Goal: Answer question/provide support

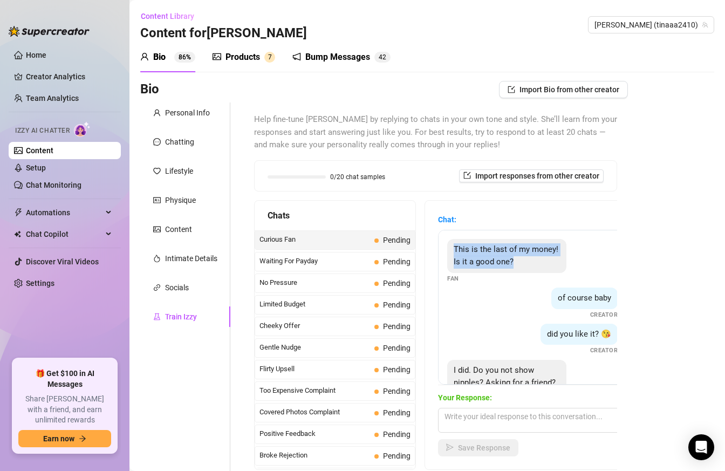
drag, startPoint x: 519, startPoint y: 260, endPoint x: 439, endPoint y: 250, distance: 80.4
click at [439, 250] on div "This is the last of my money! Is it a good one? Fan of course baby Creator did …" at bounding box center [532, 307] width 189 height 155
copy span "This is the last of my money! Is it a good one?"
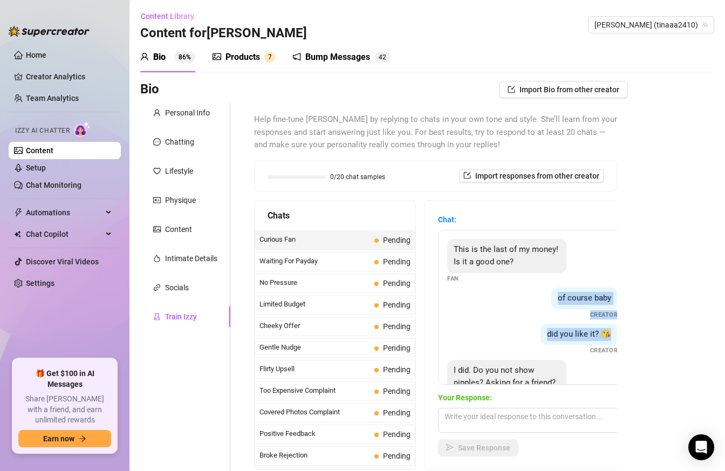
drag, startPoint x: 558, startPoint y: 296, endPoint x: 619, endPoint y: 336, distance: 73.1
click at [619, 336] on div "Help fine-tune [PERSON_NAME] by replying to chats in your own tone and style. S…" at bounding box center [435, 291] width 384 height 378
copy div "of course baby Creator did you like it? 😘"
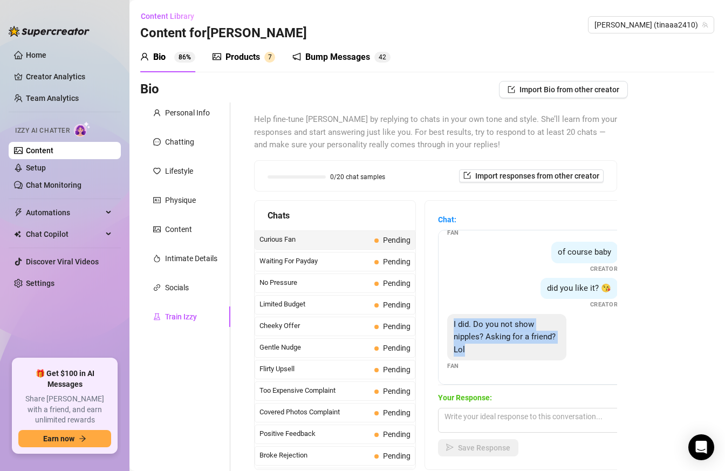
drag, startPoint x: 477, startPoint y: 348, endPoint x: 443, endPoint y: 325, distance: 41.1
click at [443, 325] on div "This is the last of my money! Is it a good one? Fan of course baby Creator did …" at bounding box center [532, 307] width 189 height 155
copy span "I did. Do you not show nipples? Asking for a friend? Lol"
click at [483, 420] on textarea at bounding box center [532, 420] width 189 height 25
paste textarea "haha so now it’s MFM"
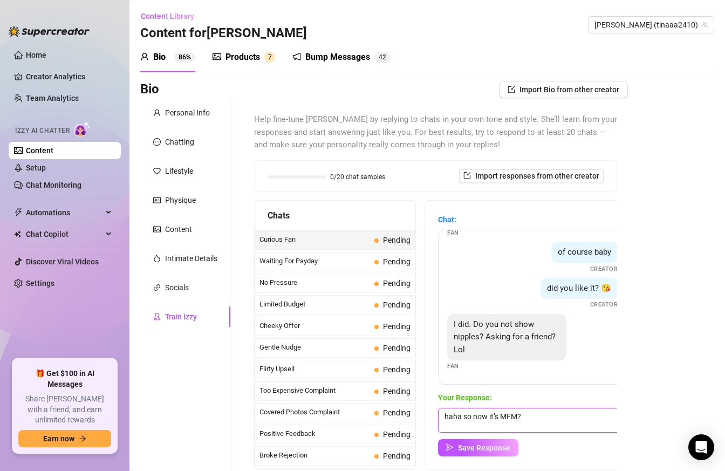
click at [565, 422] on textarea "haha so now it’s MFM?" at bounding box center [532, 420] width 189 height 25
type textarea "haha so now it’s MFM?"
